Goal: Task Accomplishment & Management: Complete application form

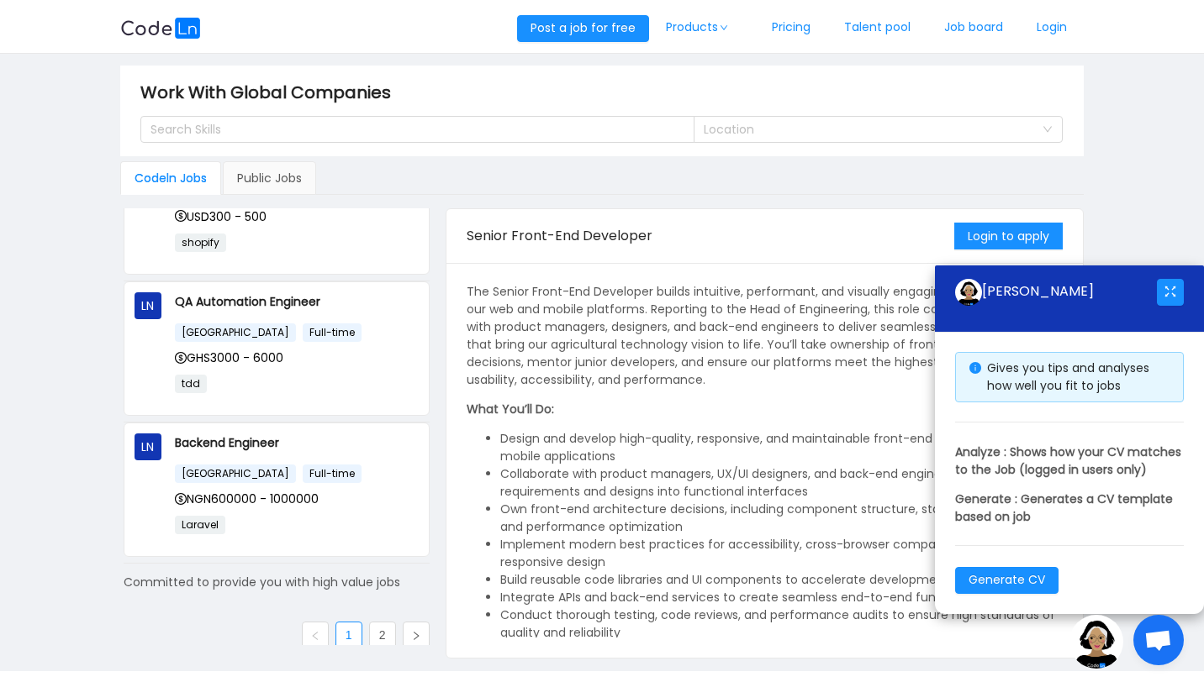
scroll to position [1096, 0]
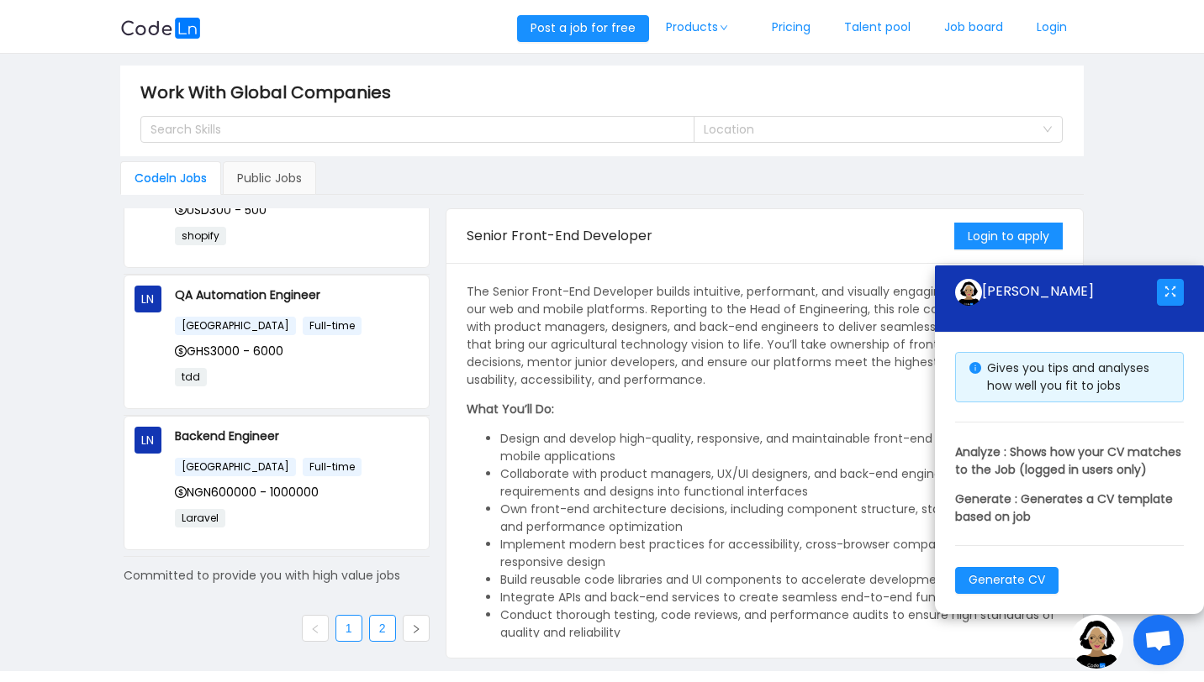
click at [372, 629] on link "2" at bounding box center [382, 628] width 25 height 25
click at [1055, 23] on link "Login" at bounding box center [1052, 27] width 64 height 55
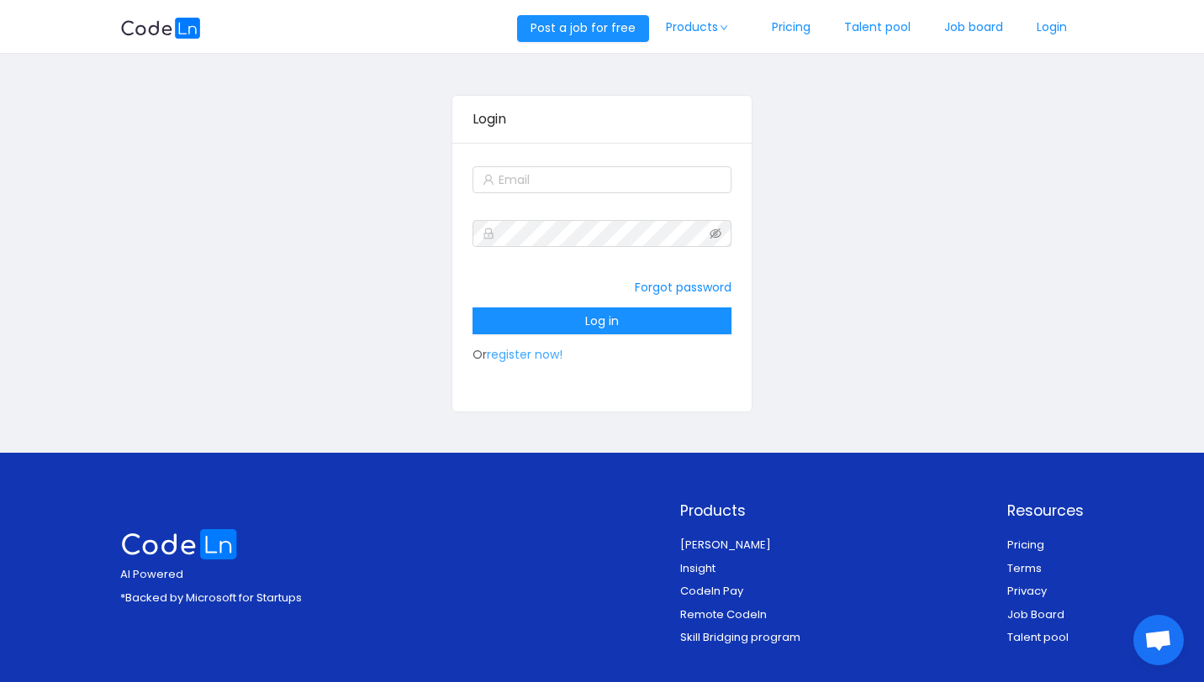
click at [536, 351] on link "register now!" at bounding box center [525, 354] width 76 height 17
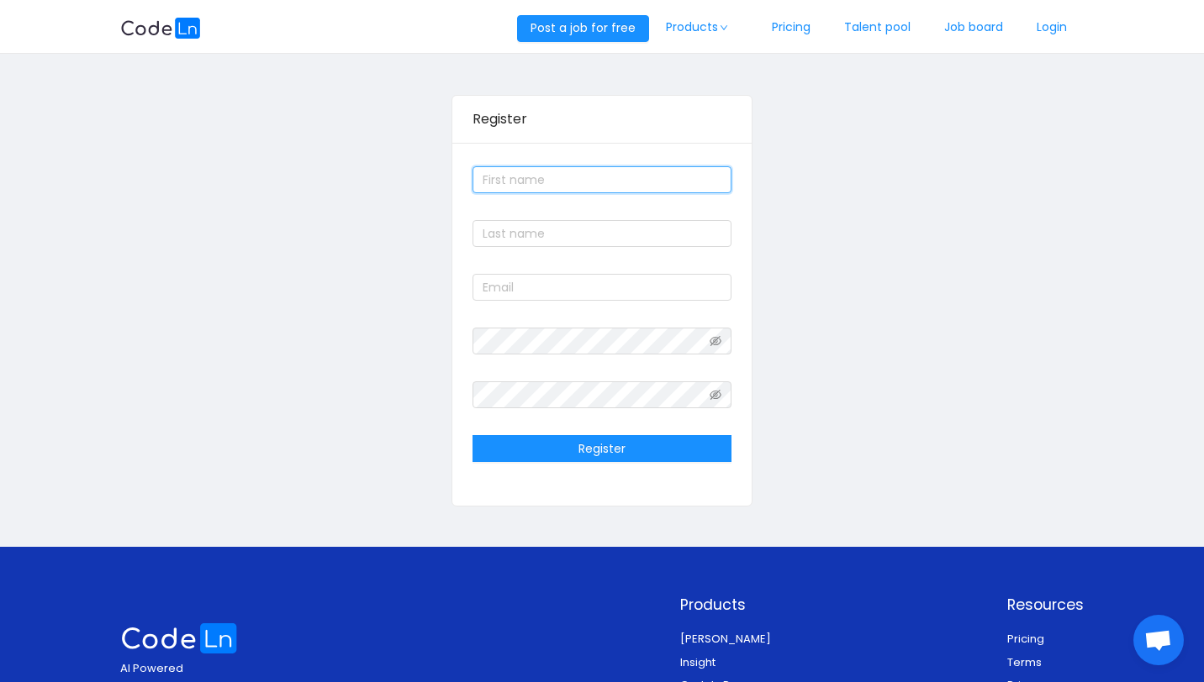
click at [548, 183] on input "text" at bounding box center [602, 179] width 260 height 27
type input "[PERSON_NAME]"
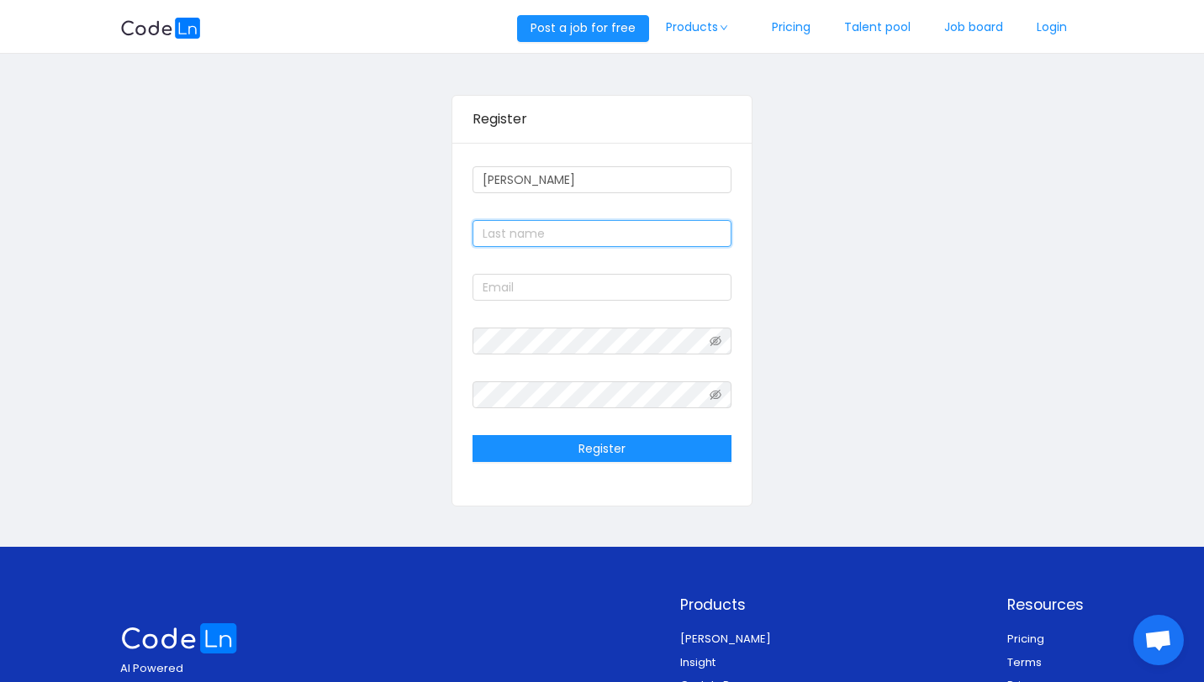
type input "Addo"
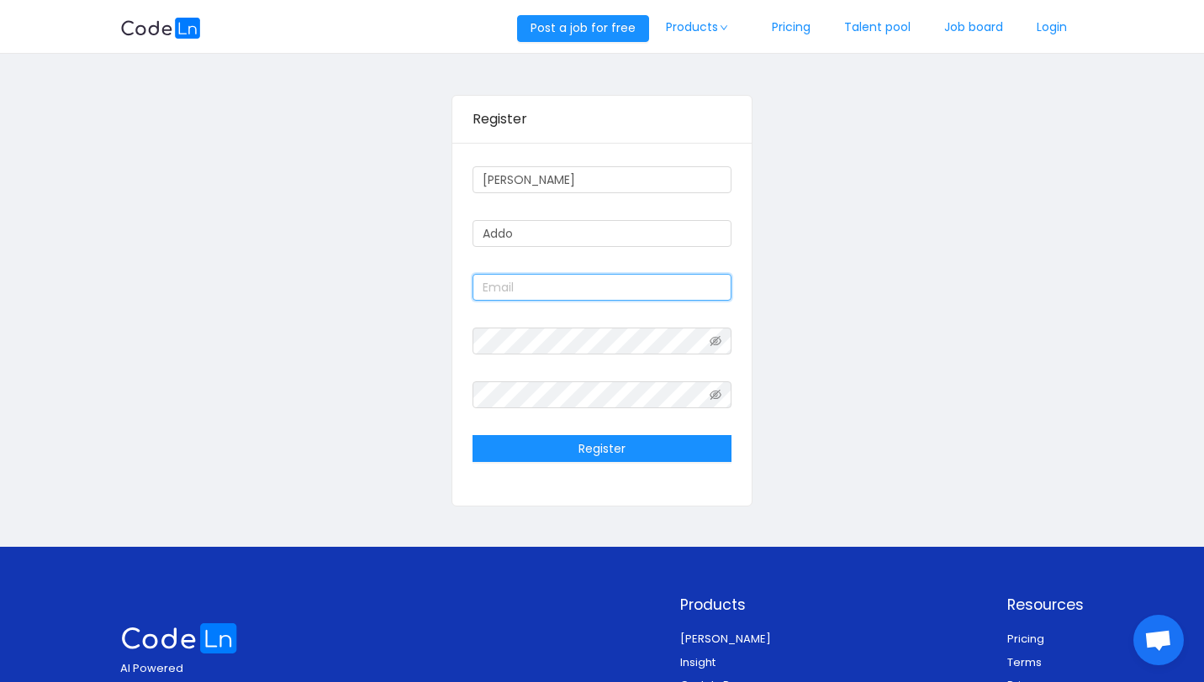
click at [544, 290] on input "text" at bounding box center [602, 287] width 260 height 27
type input "[EMAIL_ADDRESS][DOMAIN_NAME]"
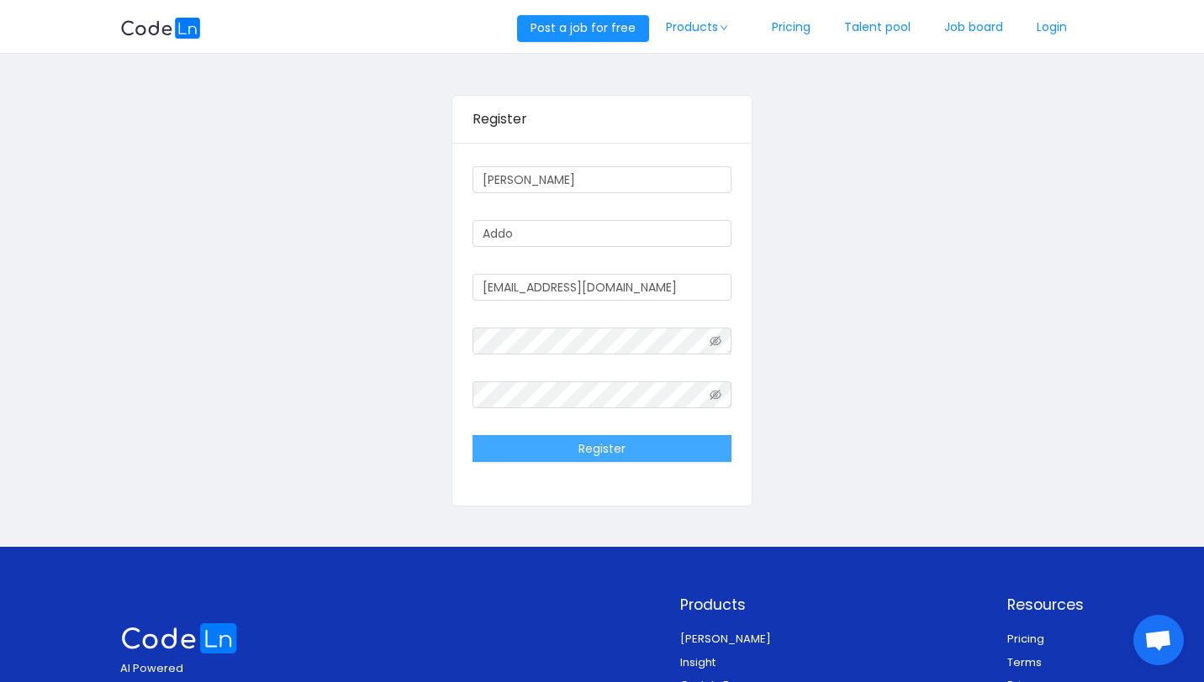
click at [648, 438] on button "Register" at bounding box center [602, 448] width 260 height 27
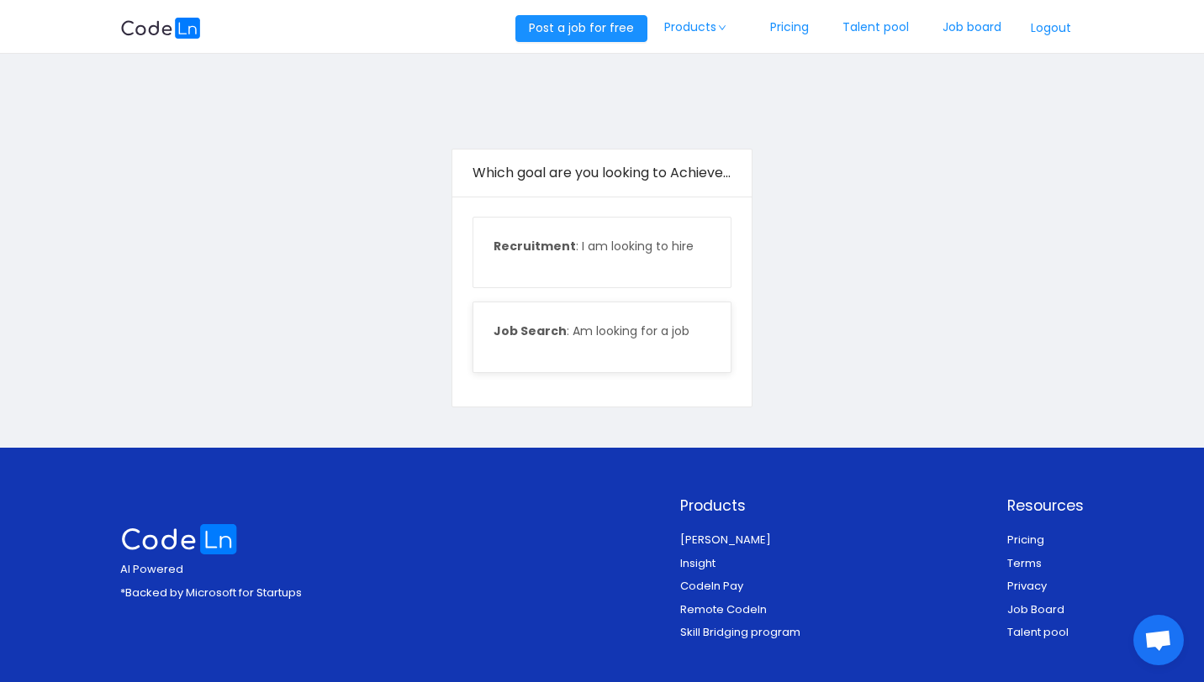
click at [601, 334] on p "Job Search : Am looking for a job" at bounding box center [602, 332] width 218 height 18
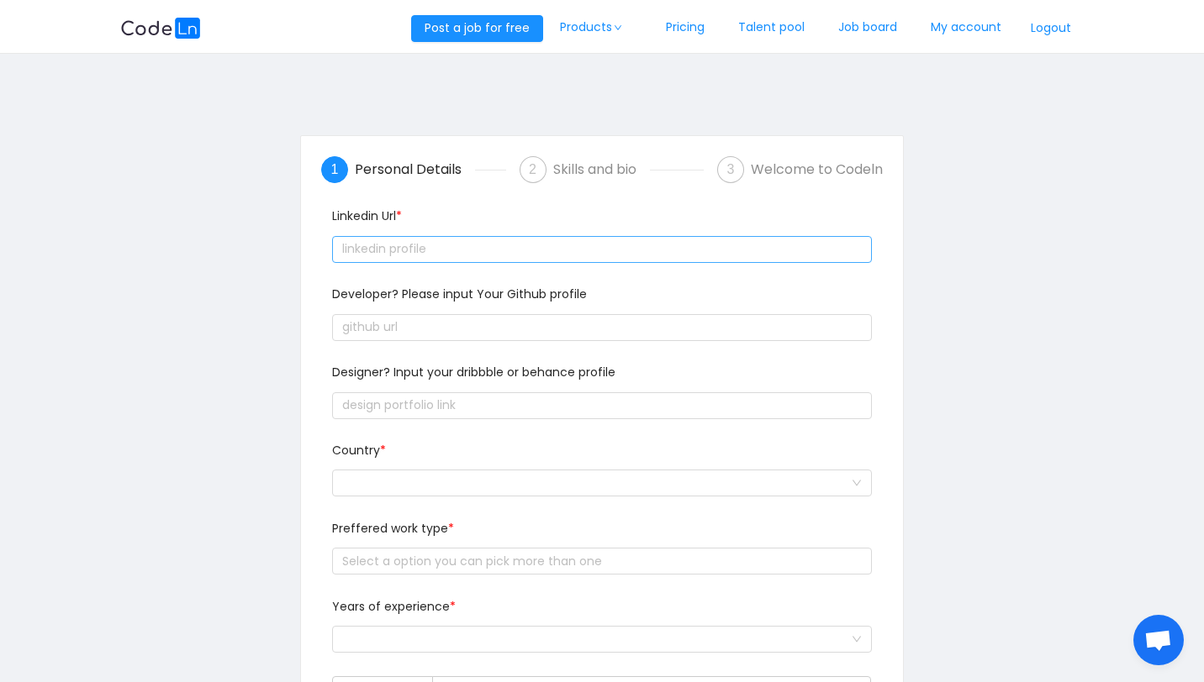
scroll to position [9, 0]
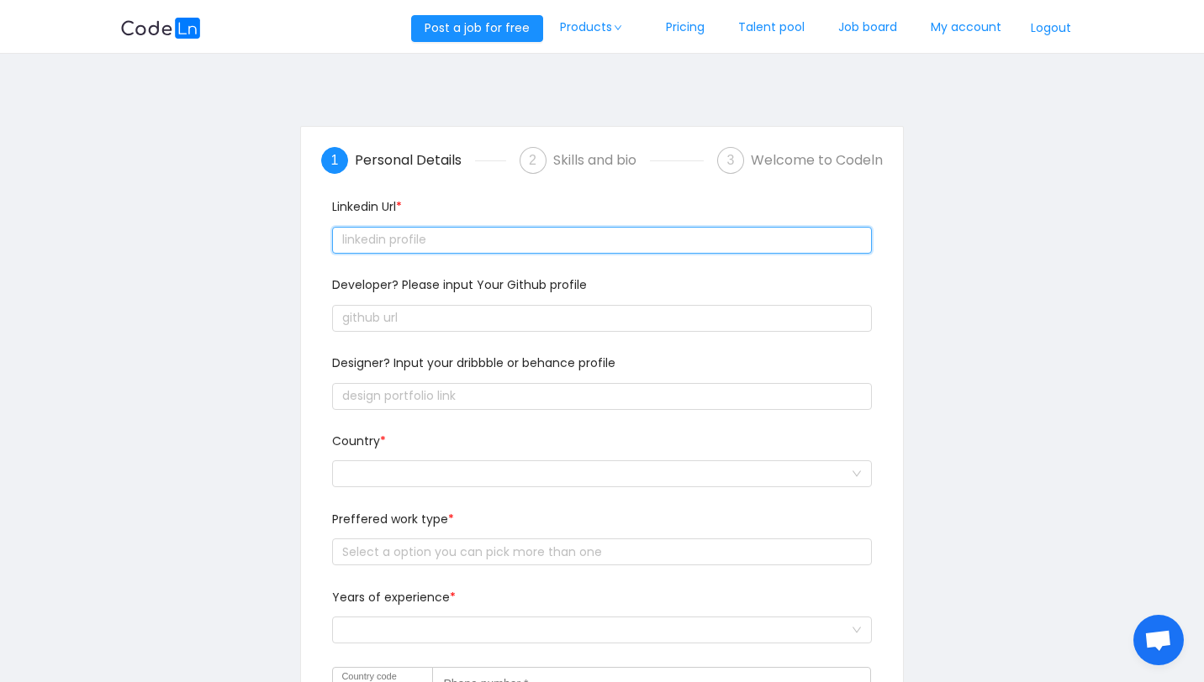
click at [455, 242] on input "text" at bounding box center [601, 240] width 539 height 27
paste input "text"
click at [514, 240] on input "text" at bounding box center [601, 240] width 539 height 27
paste input "text"
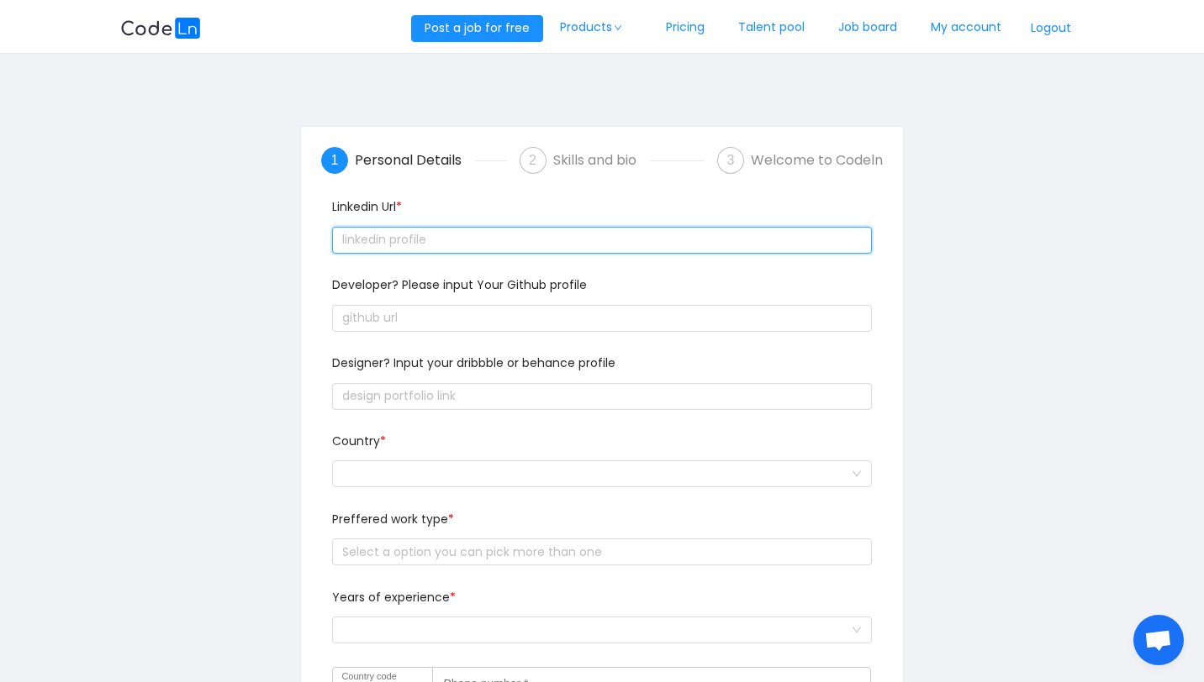
paste input "text"
click at [394, 235] on input "text" at bounding box center [601, 240] width 539 height 27
paste input "text"
click at [454, 240] on input "text" at bounding box center [601, 240] width 539 height 27
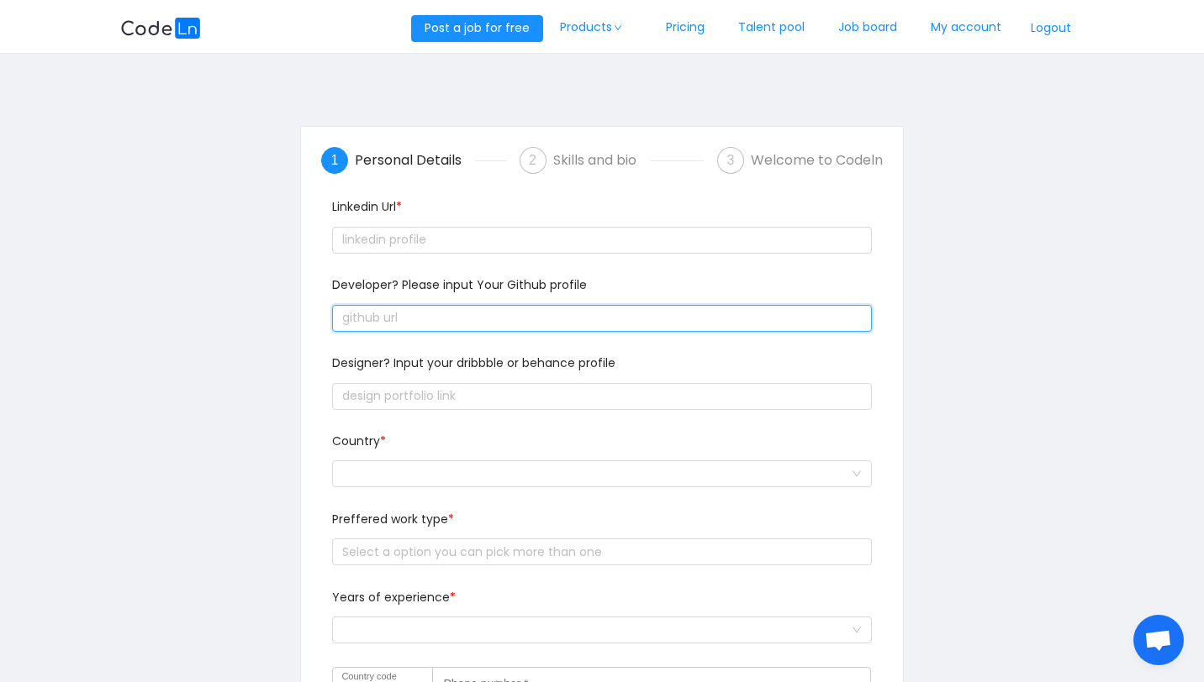
click at [429, 310] on input "text" at bounding box center [601, 318] width 539 height 27
paste input "text"
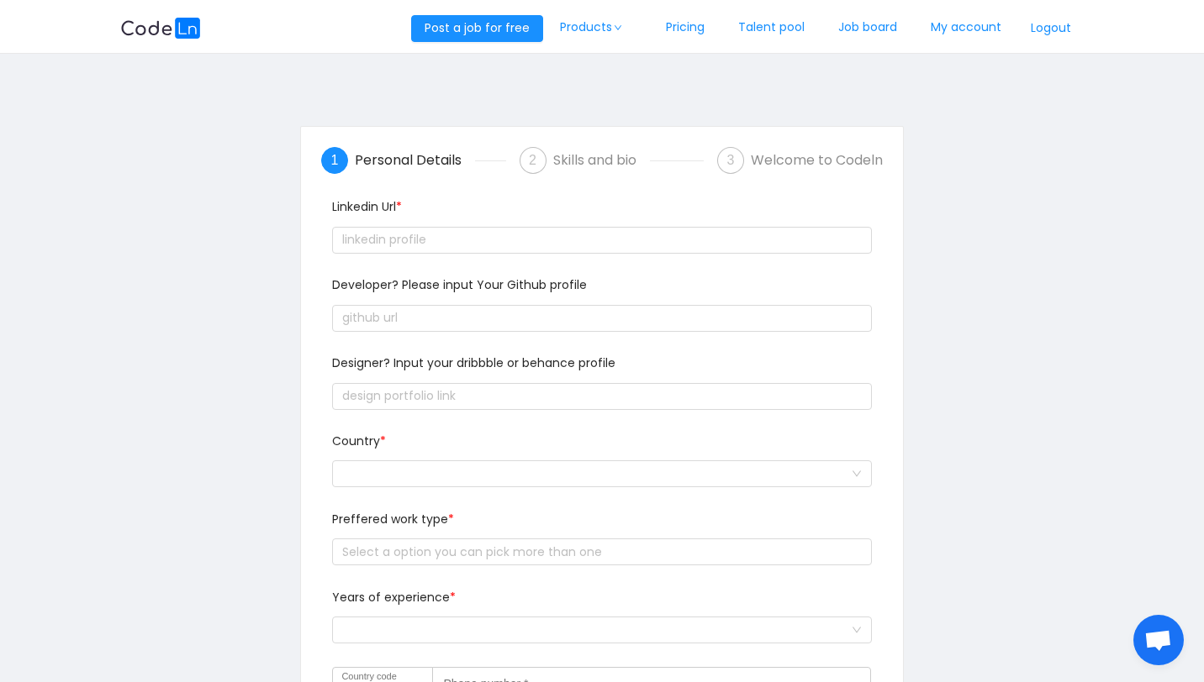
click at [441, 422] on div "Designer? Input your dribbble or behance profile" at bounding box center [601, 394] width 552 height 78
click at [441, 410] on div at bounding box center [601, 396] width 539 height 34
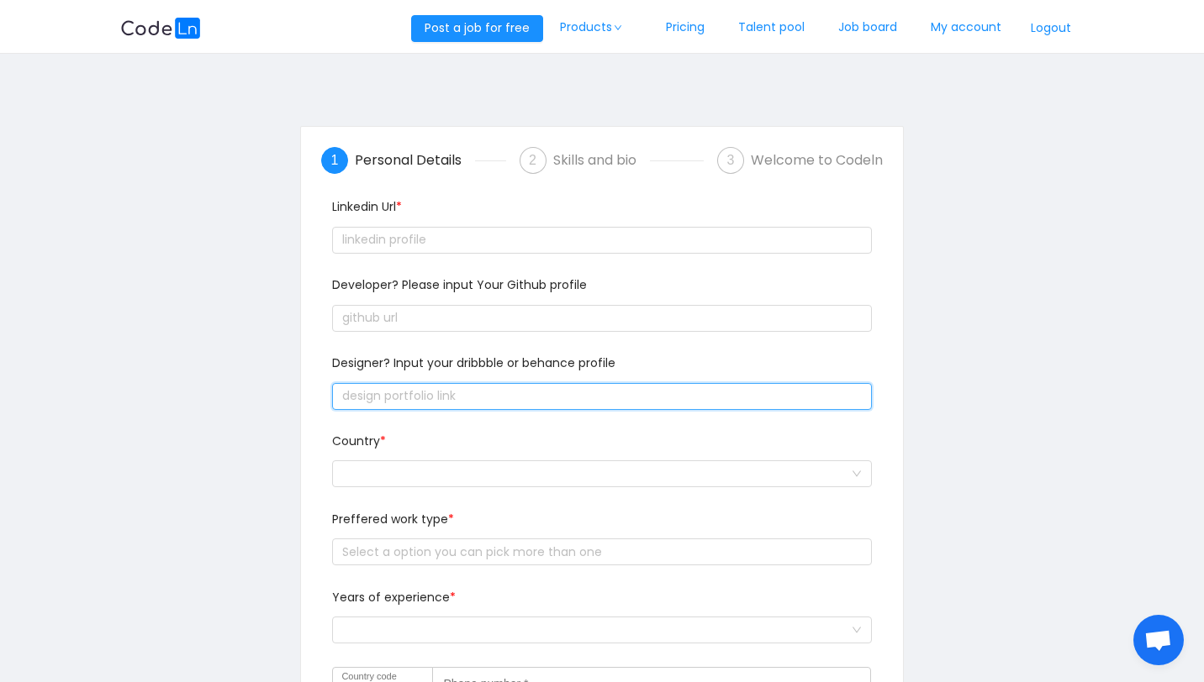
click at [415, 394] on input "text" at bounding box center [601, 396] width 539 height 27
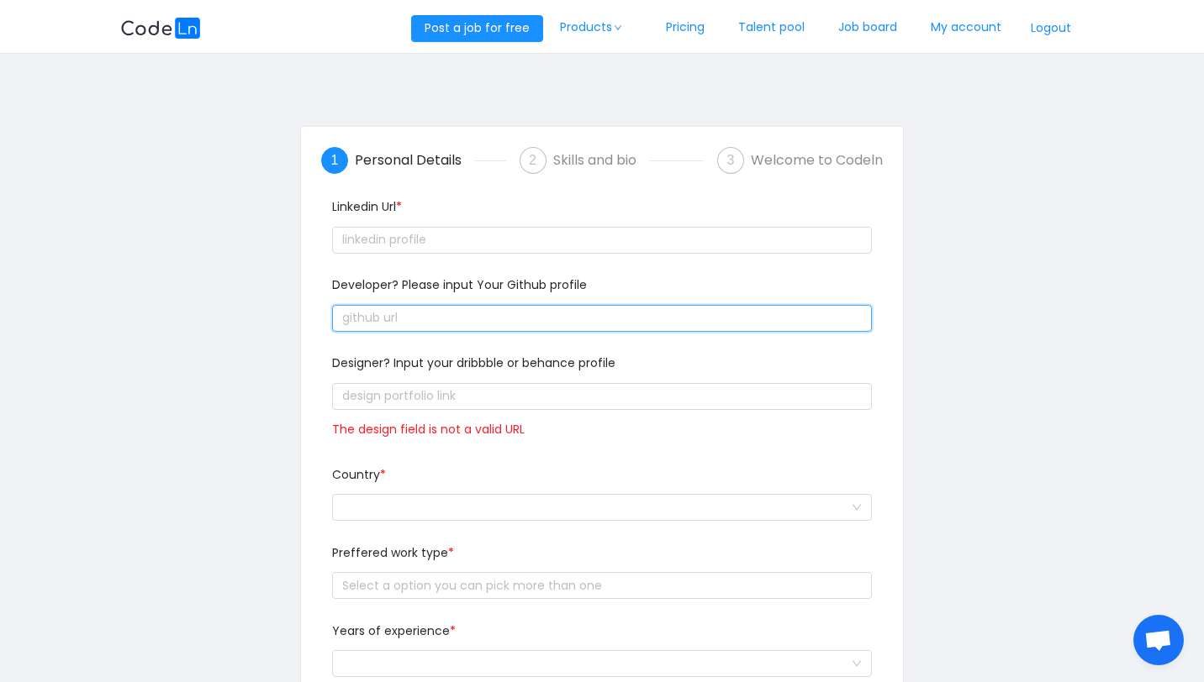
click at [411, 321] on input "text" at bounding box center [601, 318] width 539 height 27
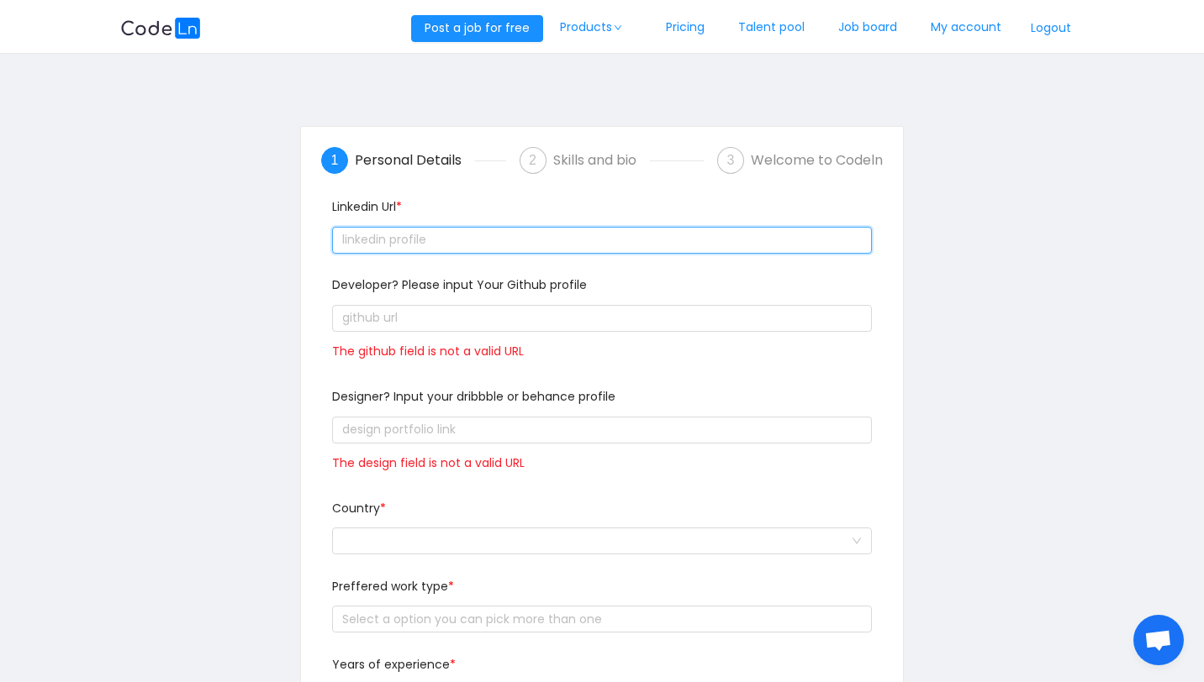
click at [403, 242] on input "text" at bounding box center [601, 240] width 539 height 27
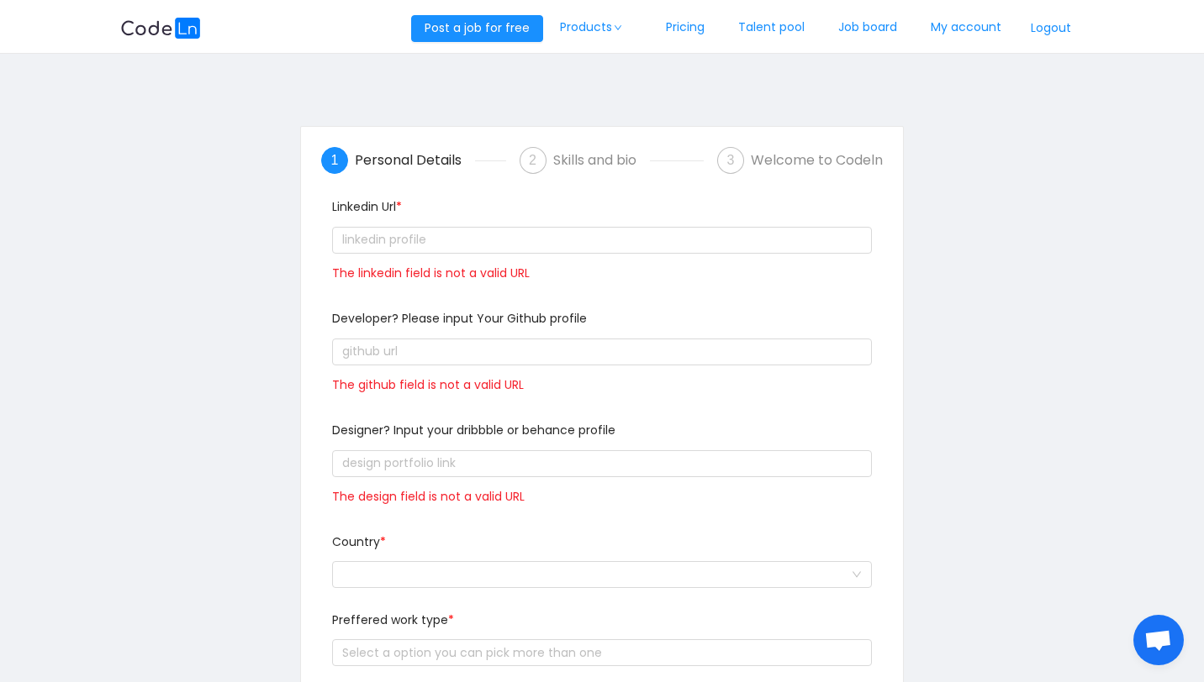
click at [609, 303] on div "Linkedin Url * The linkedin field is not a valid URL" at bounding box center [601, 254] width 552 height 112
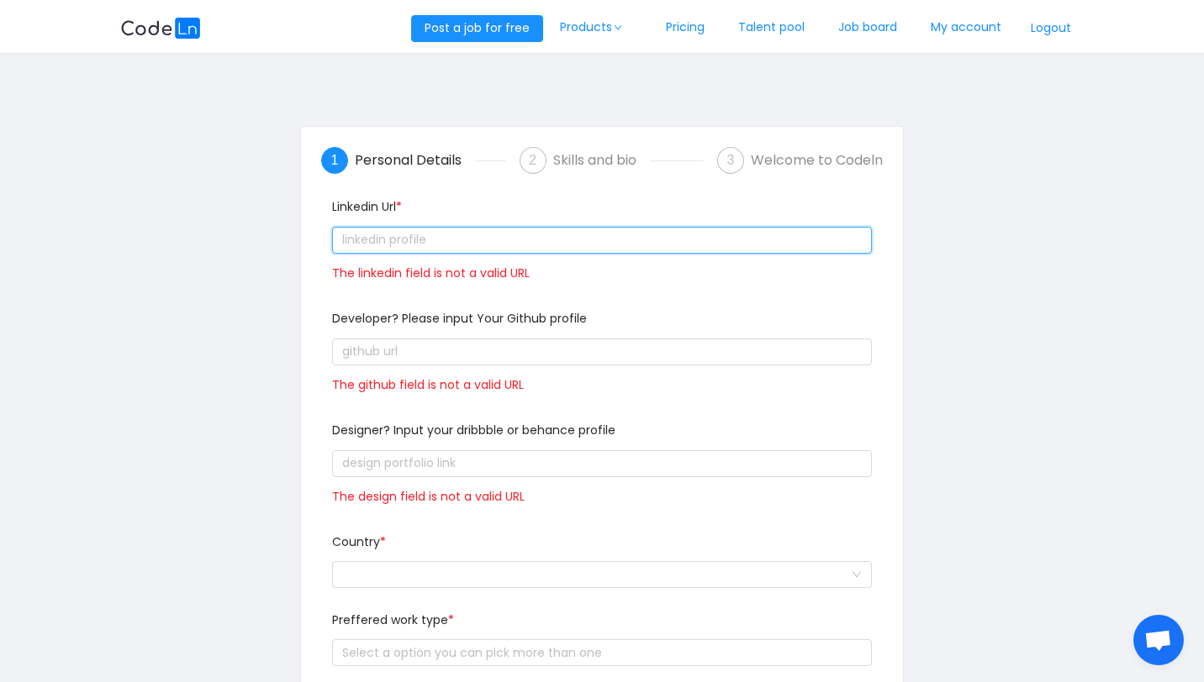
click at [549, 240] on input "text" at bounding box center [601, 240] width 539 height 27
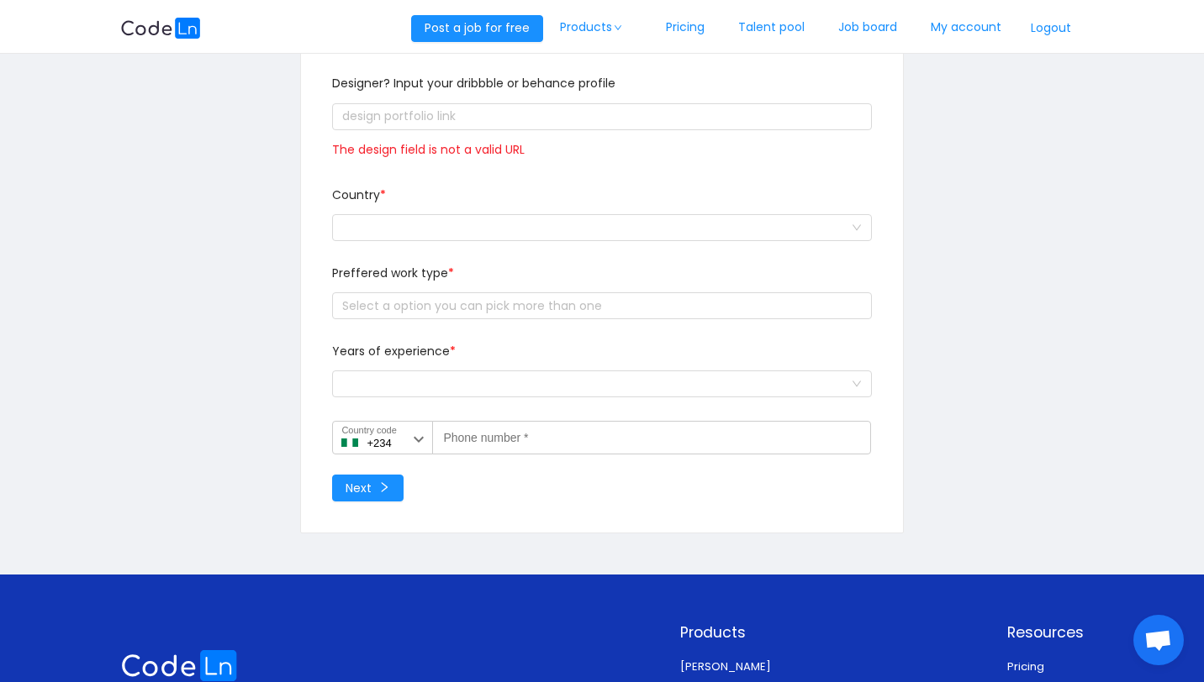
scroll to position [358, 0]
